Goal: Task Accomplishment & Management: Manage account settings

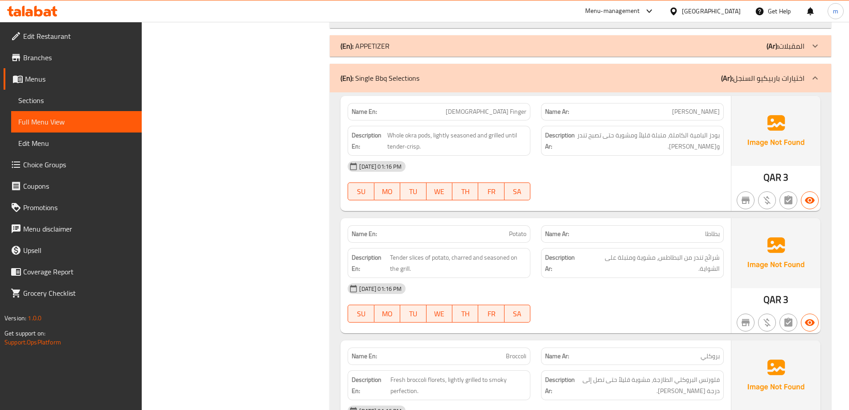
scroll to position [1423, 0]
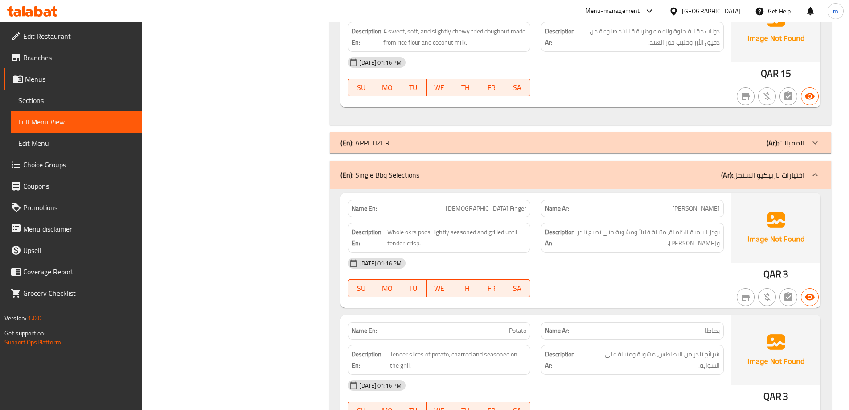
drag, startPoint x: 714, startPoint y: 16, endPoint x: 722, endPoint y: 16, distance: 7.1
click at [682, 16] on div at bounding box center [675, 11] width 13 height 10
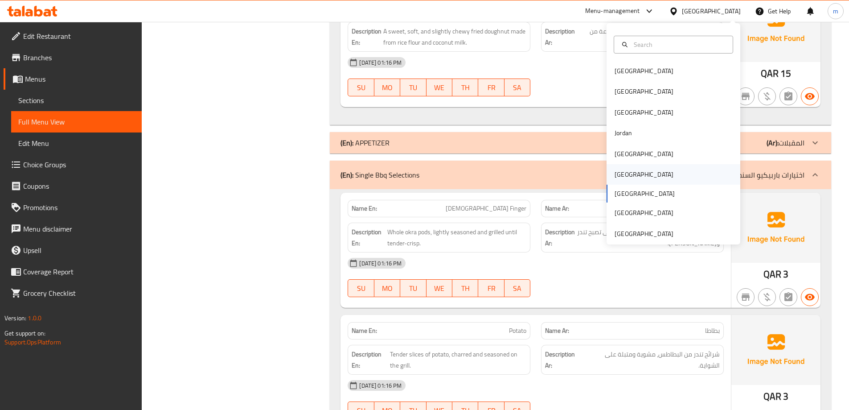
click at [646, 169] on div "[GEOGRAPHIC_DATA]" at bounding box center [674, 174] width 134 height 21
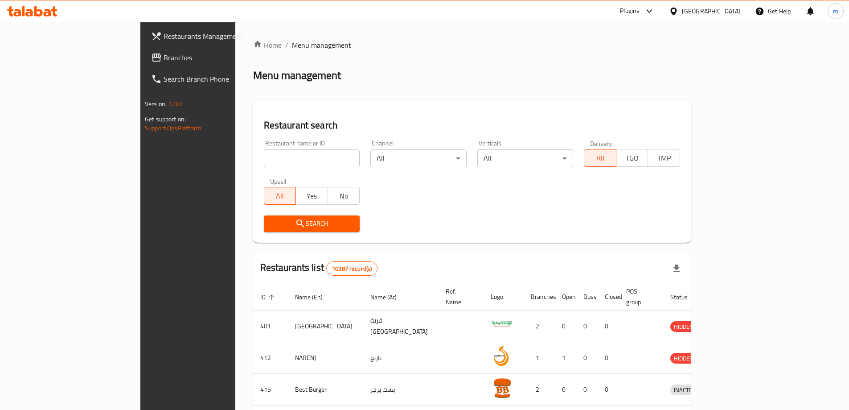
click at [164, 59] on span "Branches" at bounding box center [219, 57] width 111 height 11
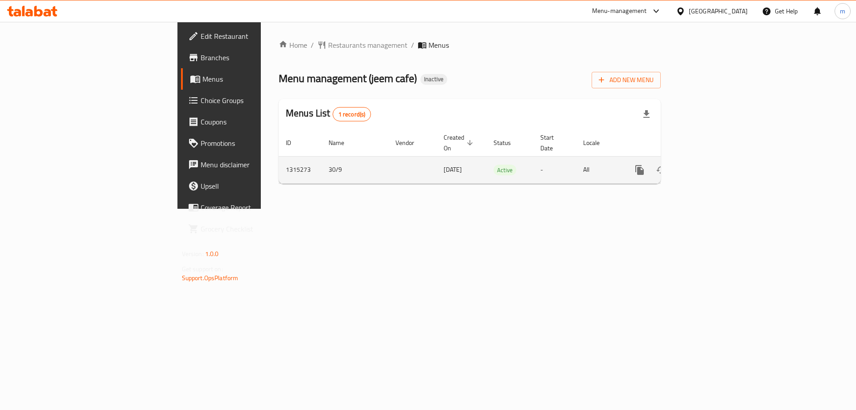
click at [714, 164] on link "enhanced table" at bounding box center [703, 169] width 21 height 21
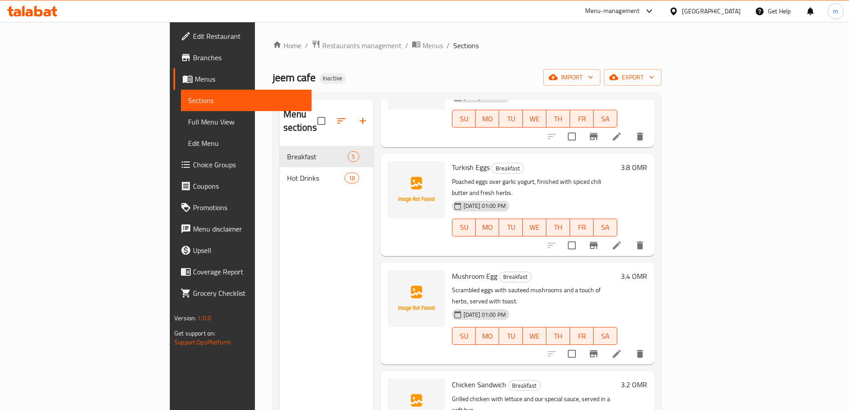
scroll to position [99, 0]
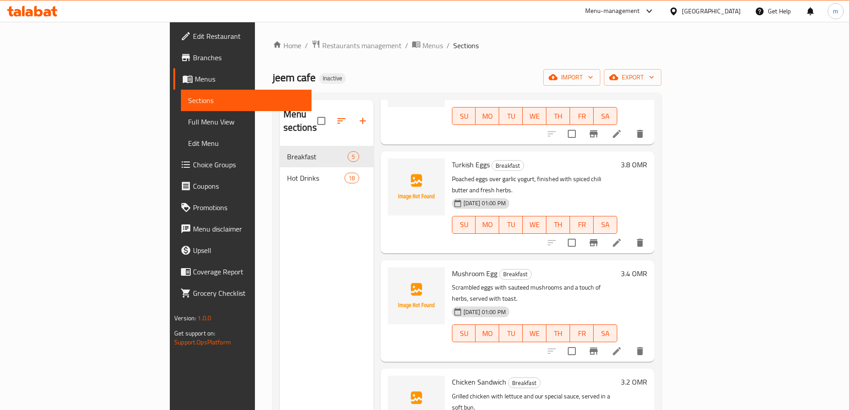
click at [629, 343] on li at bounding box center [616, 351] width 25 height 16
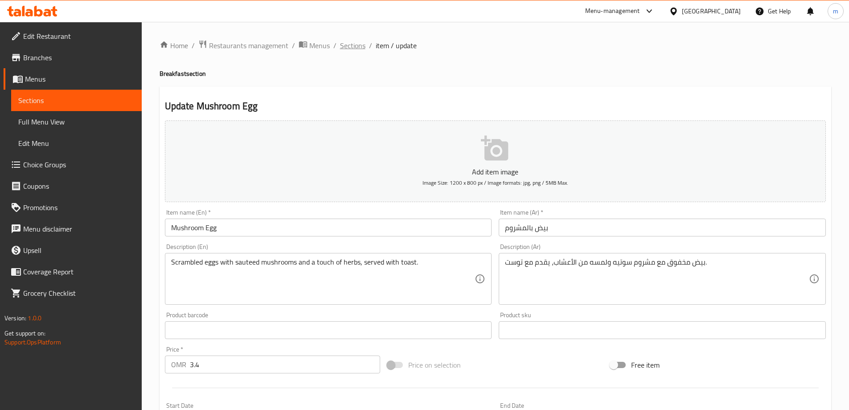
click at [350, 41] on span "Sections" at bounding box center [352, 45] width 25 height 11
